Goal: Use online tool/utility: Utilize a website feature to perform a specific function

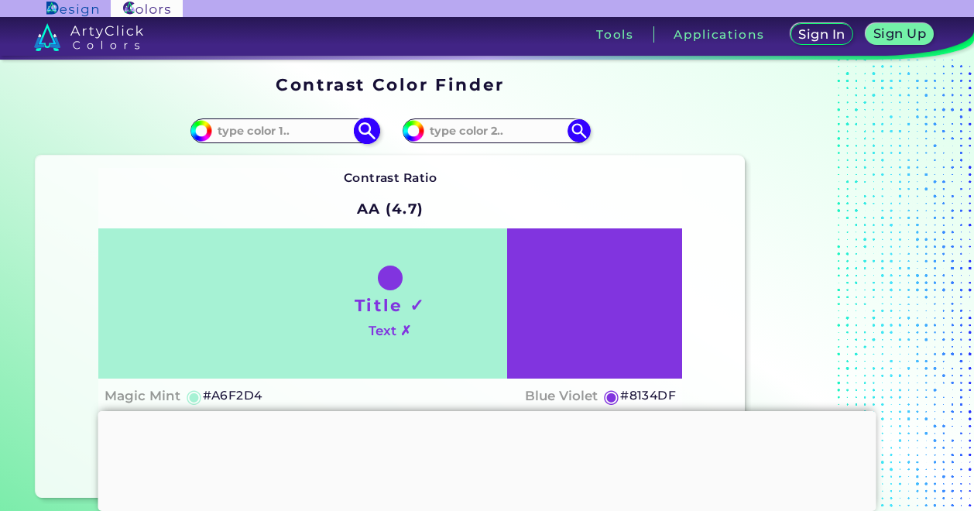
click at [282, 132] on input at bounding box center [284, 130] width 144 height 21
paste input "303840"
type input "303840"
click at [466, 129] on input at bounding box center [496, 130] width 144 height 21
click at [458, 129] on input at bounding box center [496, 130] width 144 height 21
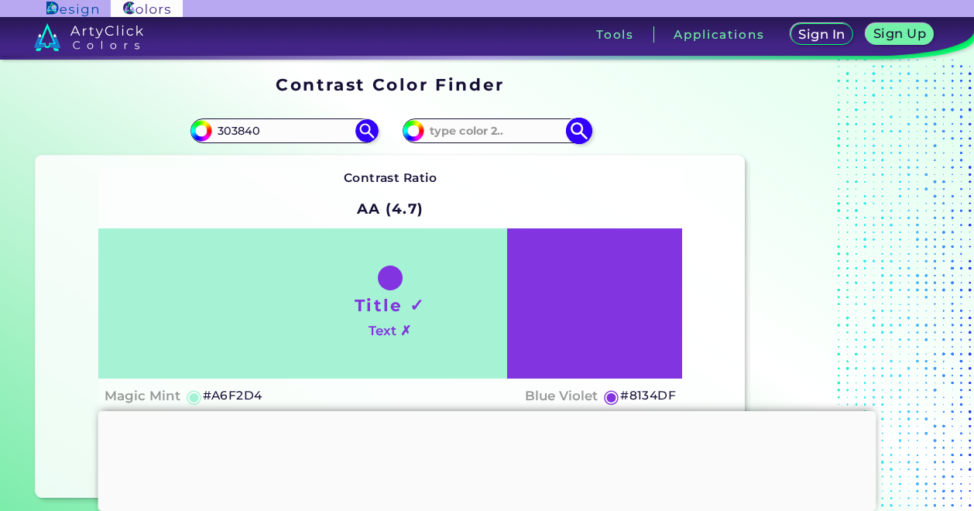
paste input "E01A22"
type input "E01A22"
click at [365, 129] on img at bounding box center [366, 130] width 27 height 27
type input "#303840"
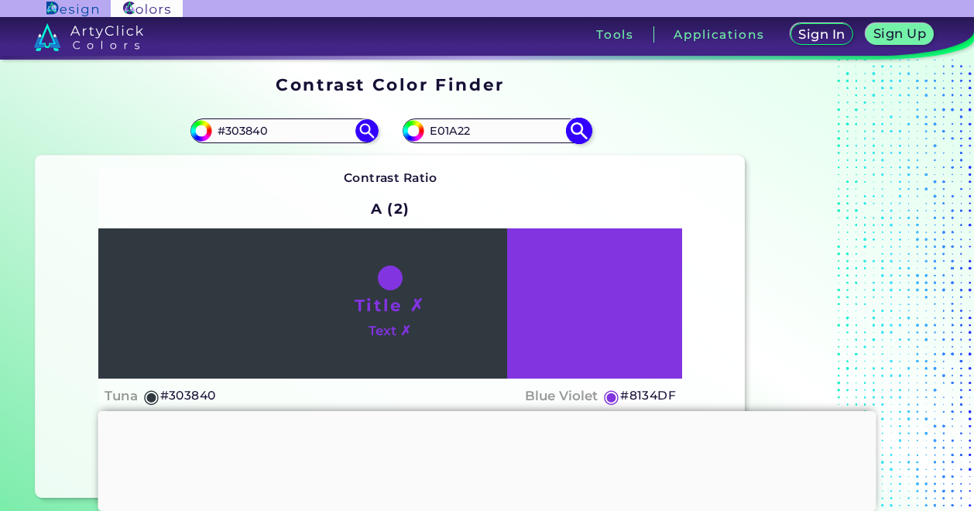
click at [584, 128] on img at bounding box center [578, 130] width 27 height 27
type input "#e01a22"
type input "#E01A22"
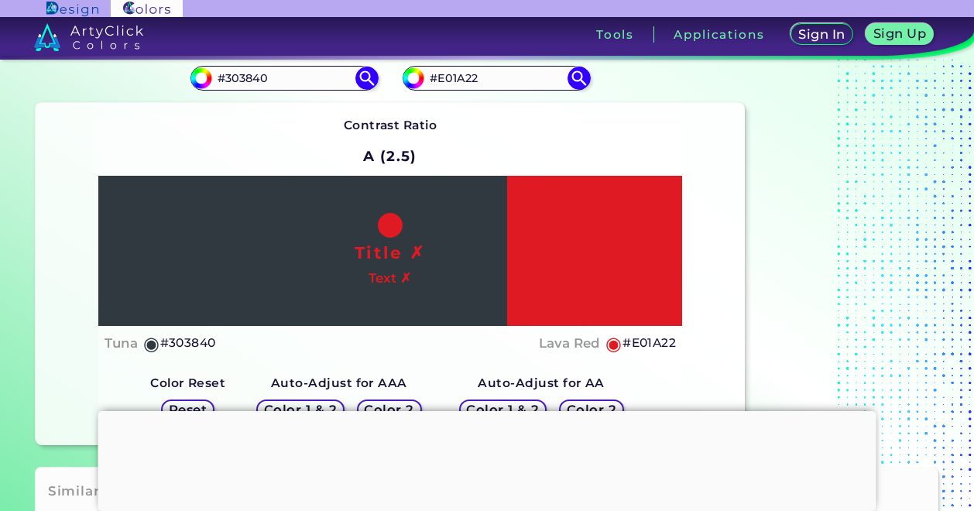
scroll to position [77, 0]
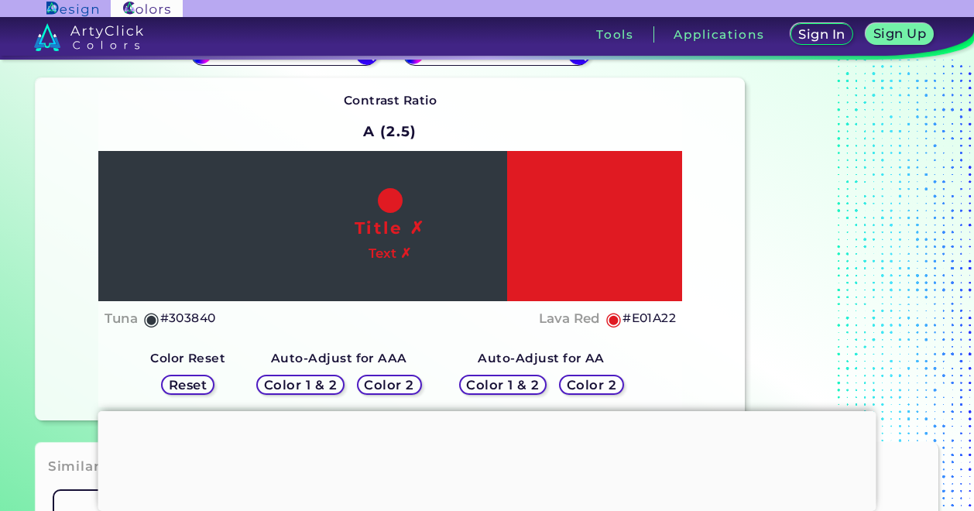
click at [306, 383] on h5 "Color 1 & 2" at bounding box center [300, 385] width 66 height 12
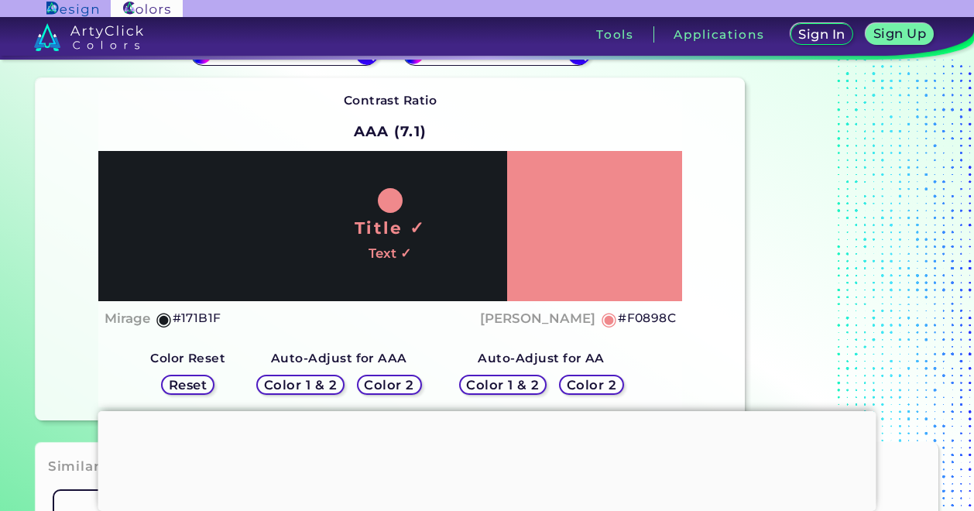
click at [390, 385] on h5 "Color 2" at bounding box center [389, 385] width 46 height 12
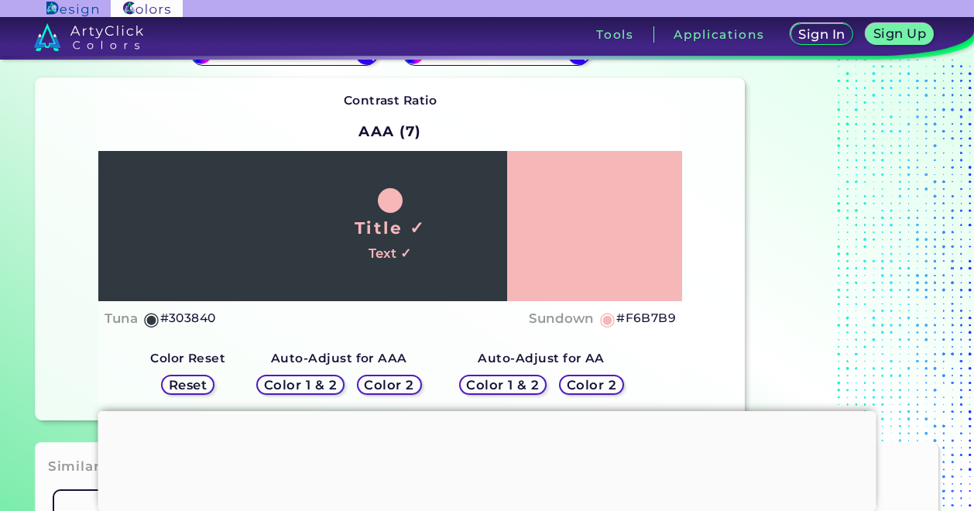
click at [481, 382] on h5 "Color 1 & 2" at bounding box center [502, 385] width 67 height 12
